Goal: Check status: Check status

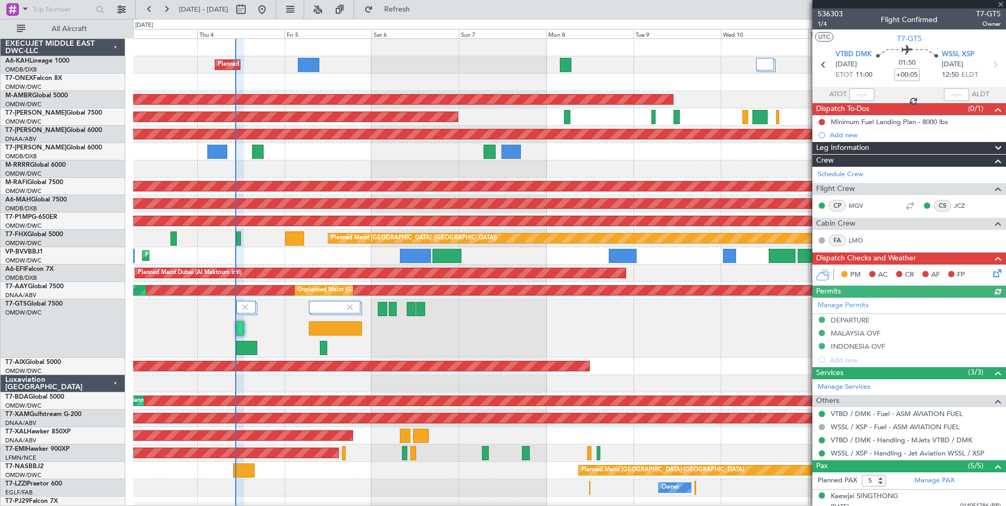
scroll to position [102, 0]
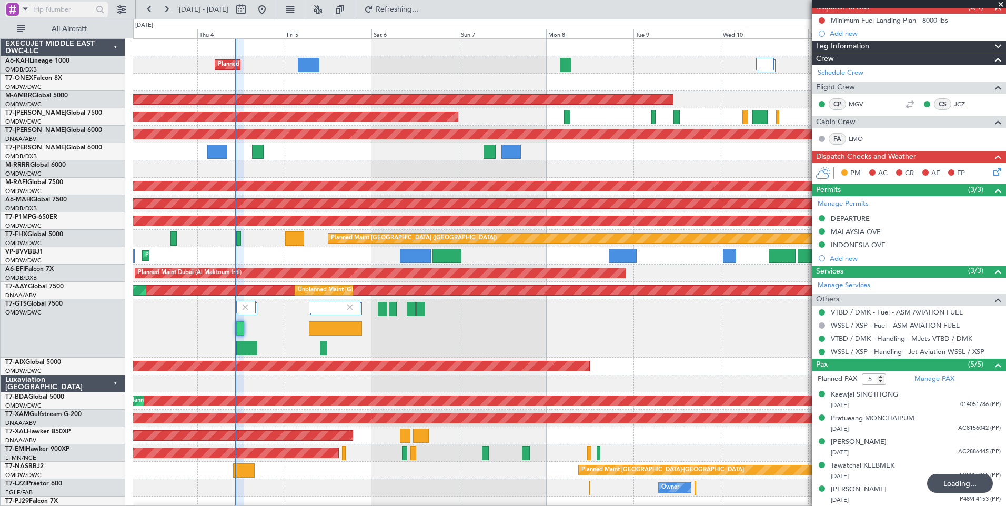
type input "[PERSON_NAME] (ANI)"
type input "7195"
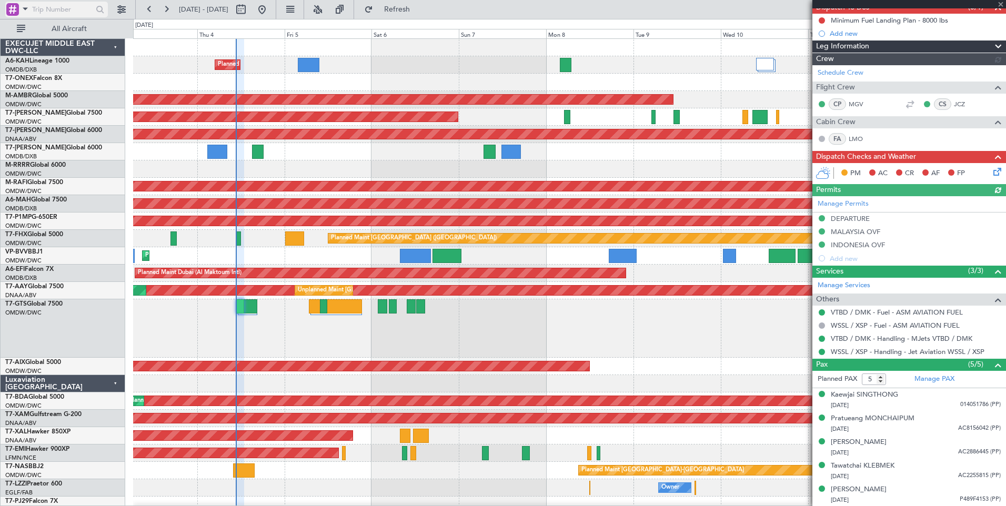
type input "[PERSON_NAME] (ANI)"
type input "7195"
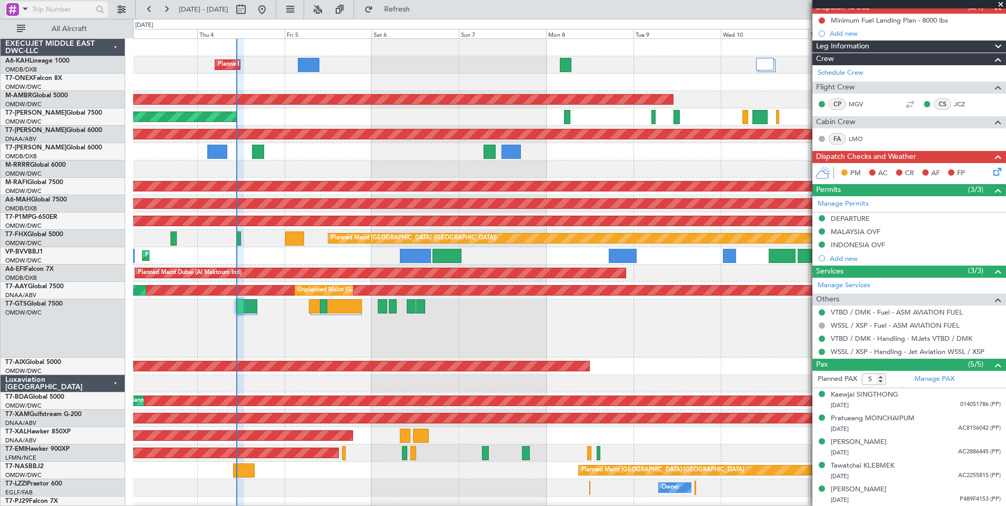
type input "[PERSON_NAME] (ANI)"
type input "7195"
